Goal: Information Seeking & Learning: Learn about a topic

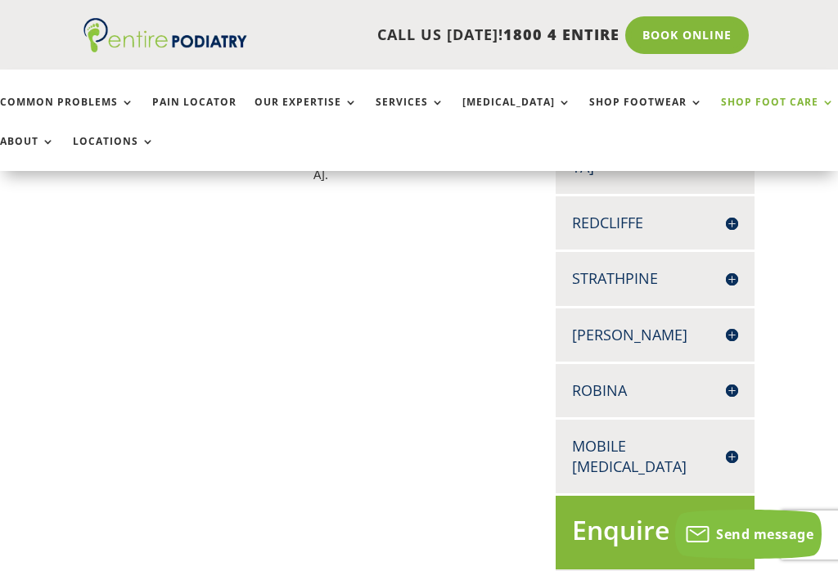
scroll to position [273, 0]
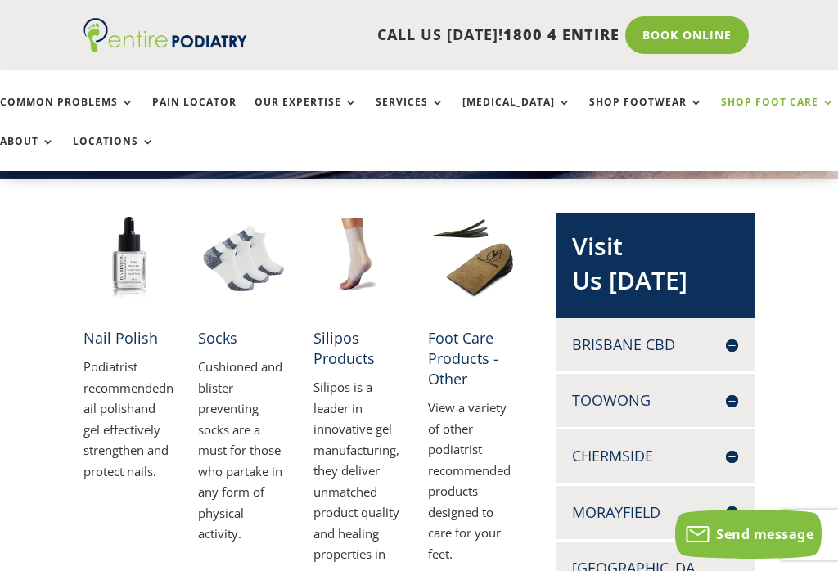
click at [466, 351] on link "Foot Care Products - Other" at bounding box center [463, 358] width 70 height 61
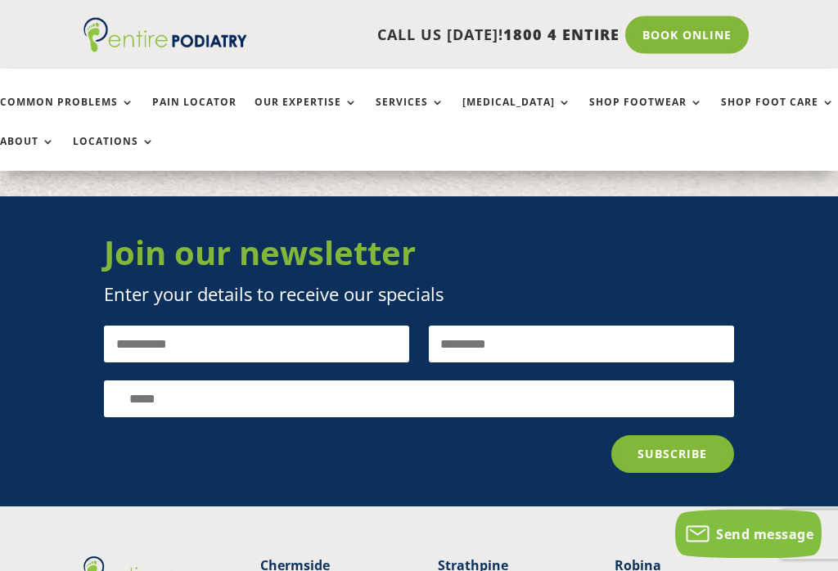
scroll to position [3466, 0]
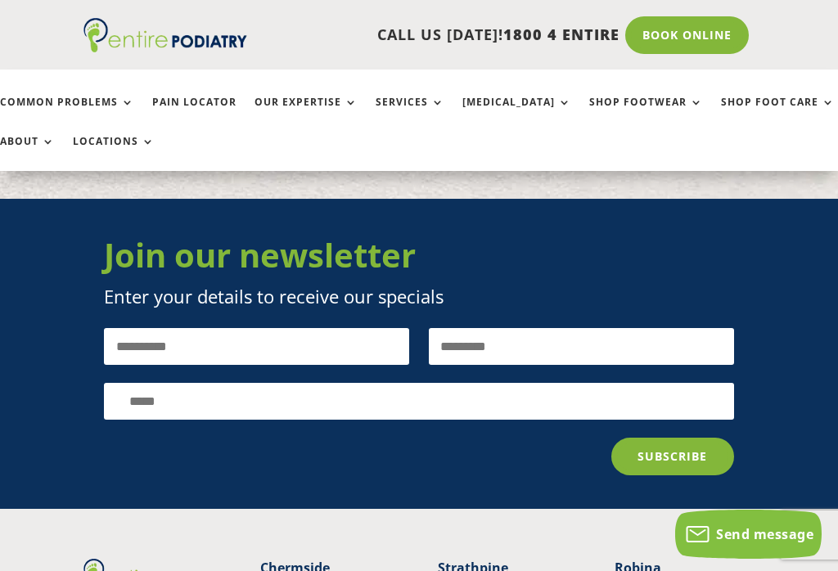
click at [88, 109] on link "Common Problems" at bounding box center [67, 114] width 134 height 35
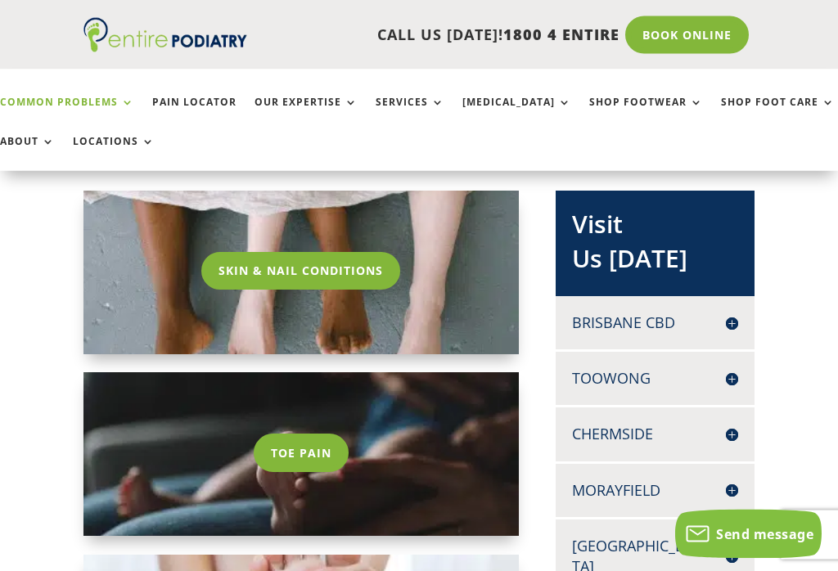
scroll to position [284, 0]
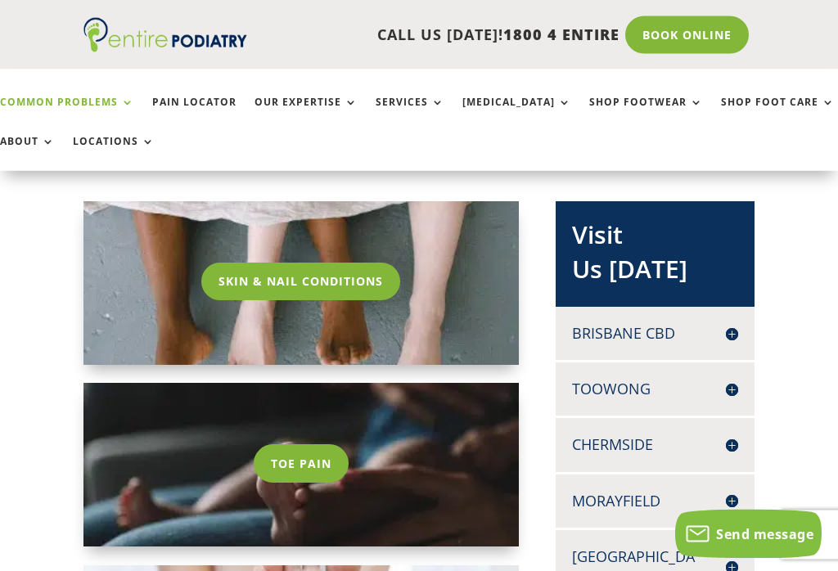
click at [294, 470] on link "Toe Pain" at bounding box center [301, 464] width 95 height 38
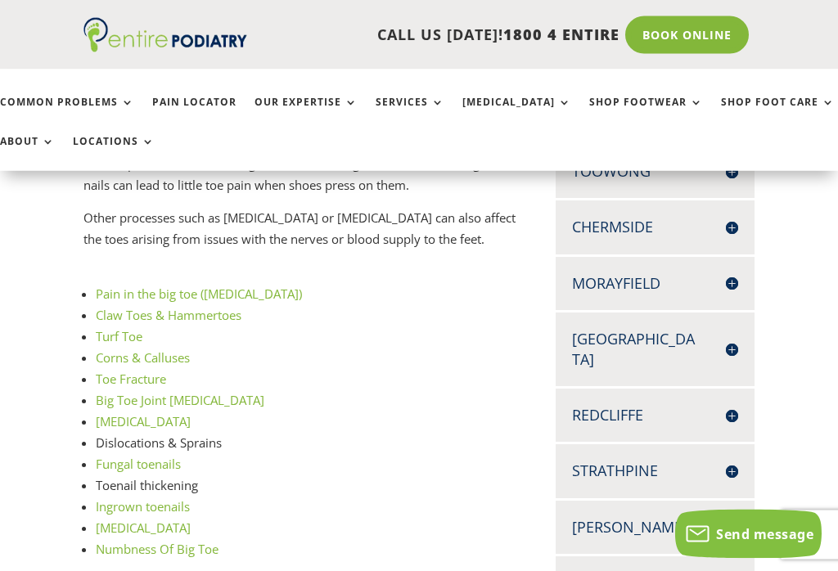
scroll to position [505, 0]
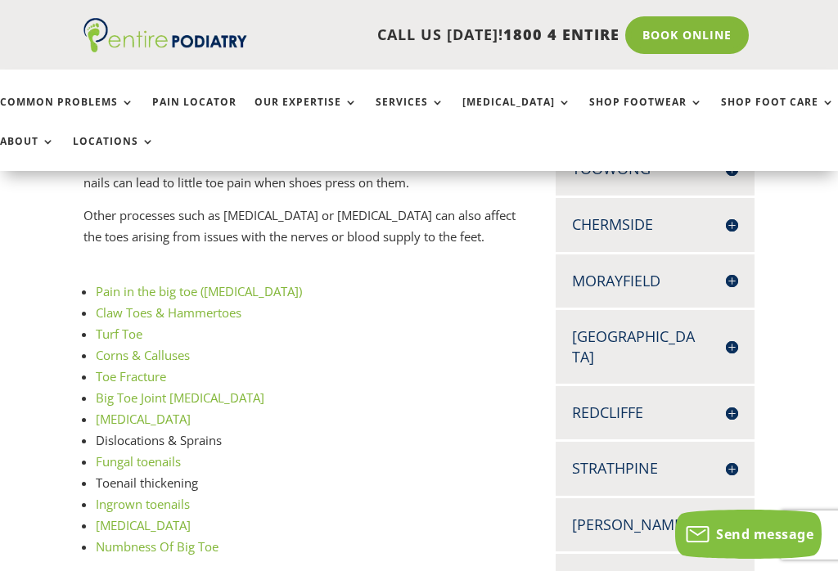
click at [132, 517] on link "[MEDICAL_DATA]" at bounding box center [143, 525] width 95 height 16
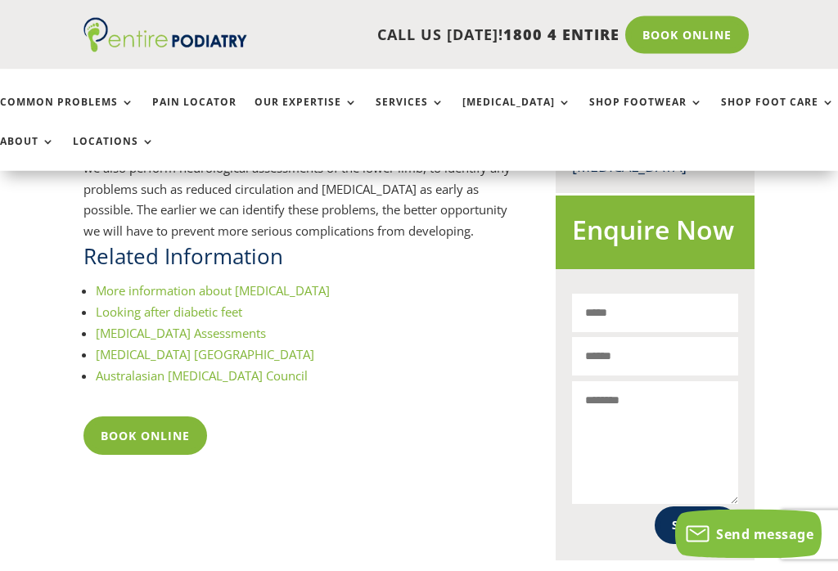
scroll to position [995, 0]
click at [205, 303] on link "Looking after diabetic feet" at bounding box center [169, 311] width 146 height 16
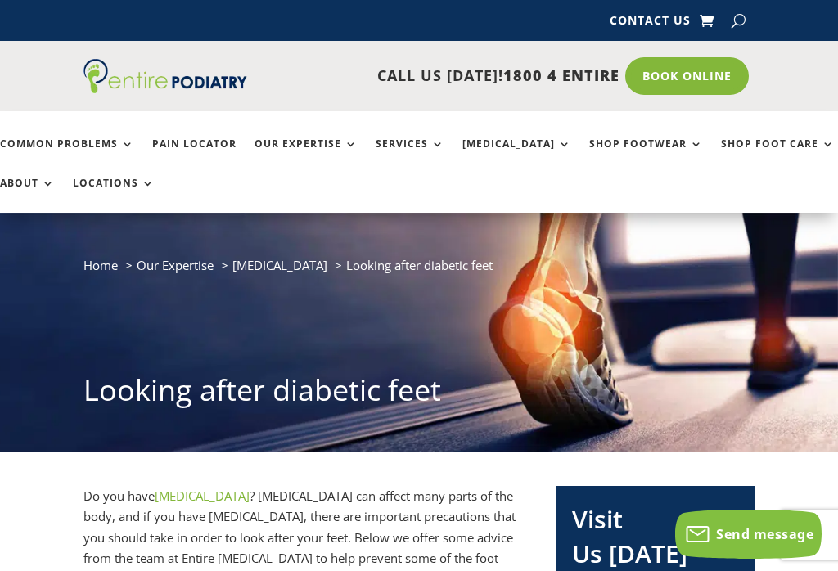
click at [739, 15] on button "button" at bounding box center [738, 20] width 14 height 25
click at [618, 15] on input "search" at bounding box center [657, 22] width 107 height 14
click at [634, 15] on input "search" at bounding box center [657, 22] width 107 height 14
type input "*******"
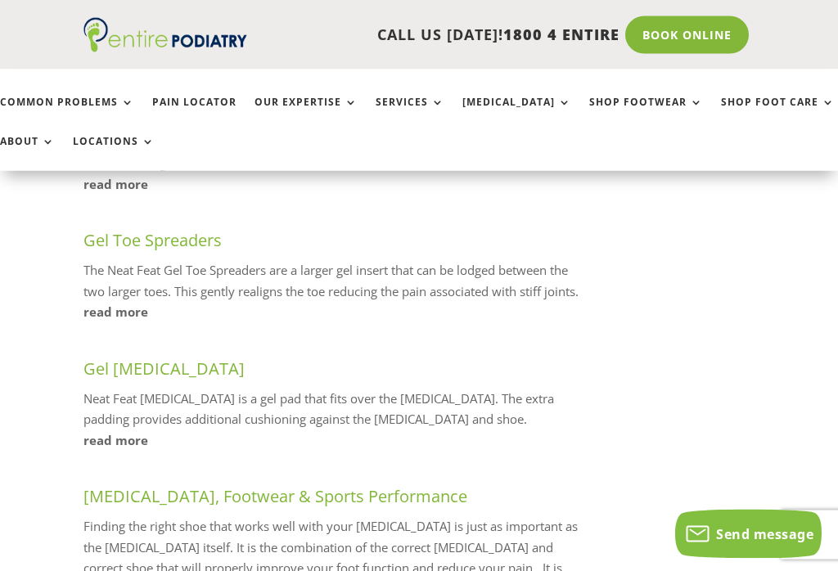
scroll to position [577, 0]
click at [116, 430] on link "read more" at bounding box center [334, 440] width 502 height 21
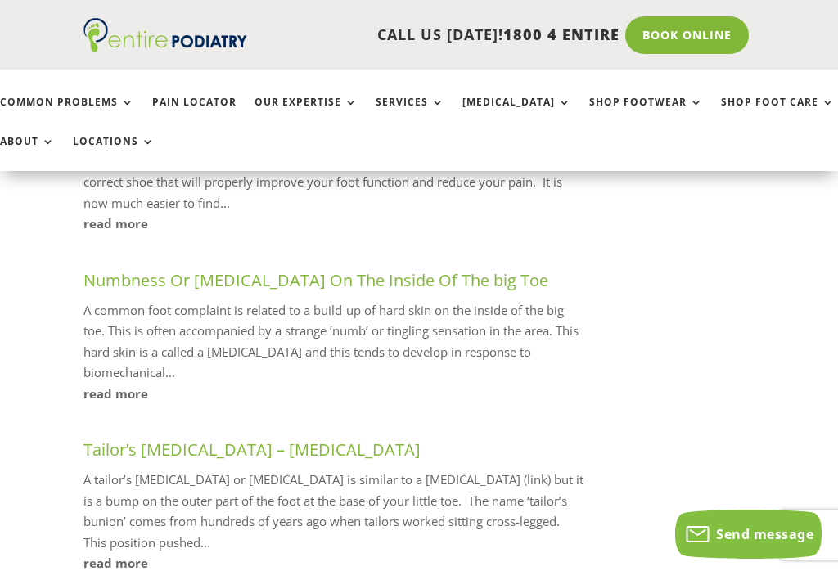
scroll to position [1152, 0]
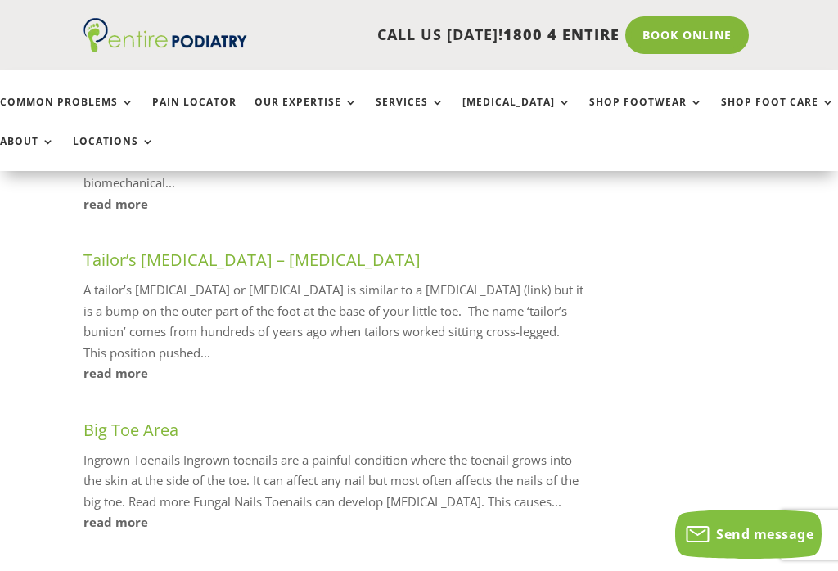
click at [118, 363] on link "read more" at bounding box center [334, 373] width 502 height 21
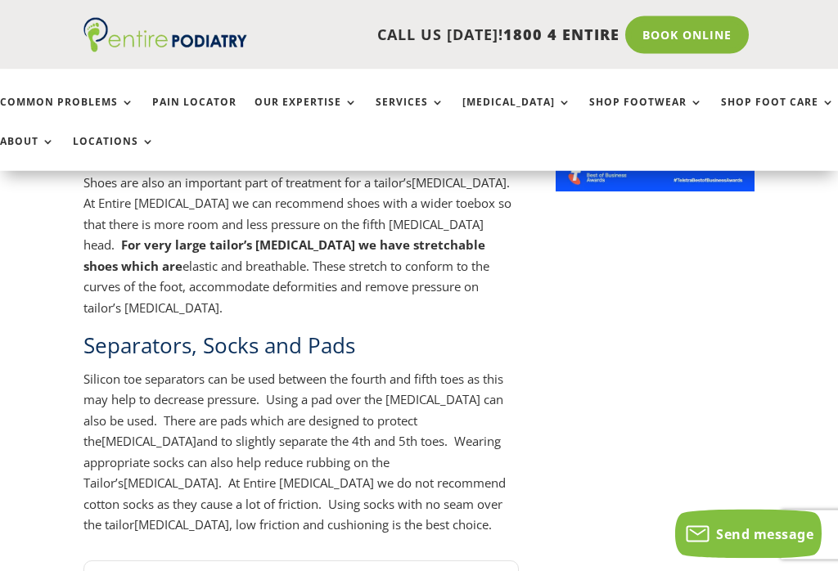
scroll to position [1466, 0]
